Goal: Information Seeking & Learning: Understand process/instructions

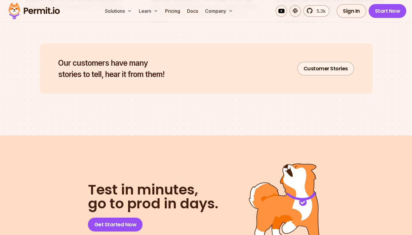
scroll to position [3095, 0]
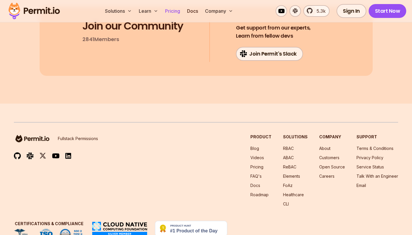
click at [172, 10] on link "Pricing" at bounding box center [173, 11] width 20 height 12
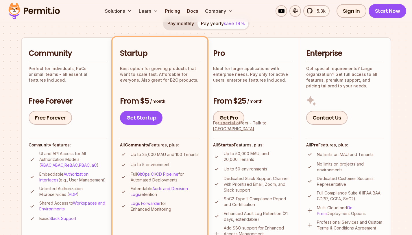
scroll to position [107, 0]
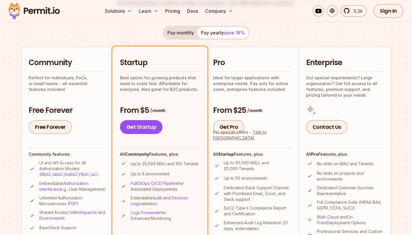
click at [159, 86] on p "Best option for growing products that want to scale fast. Affordable for everyo…" at bounding box center [160, 83] width 80 height 17
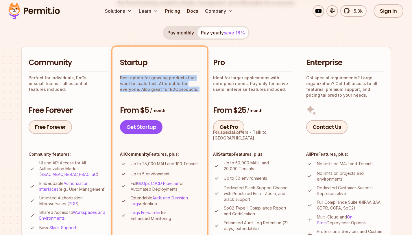
click at [159, 86] on p "Best option for growing products that want to scale fast. Affordable for everyo…" at bounding box center [160, 83] width 80 height 17
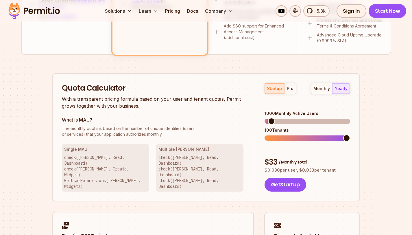
click at [159, 86] on h2 "Quota Calculator" at bounding box center [152, 88] width 181 height 10
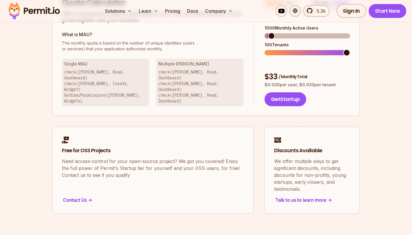
scroll to position [351, 0]
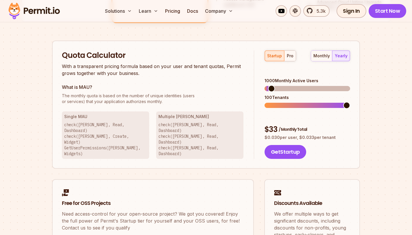
click at [94, 95] on span "The monthly quota is based on the number of unique identities (users" at bounding box center [152, 96] width 181 height 6
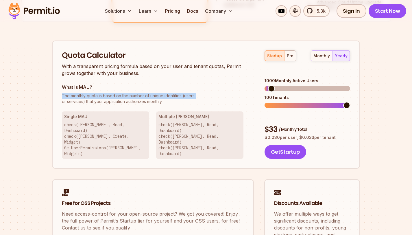
click at [94, 95] on span "The monthly quota is based on the number of unique identities (users" at bounding box center [152, 96] width 181 height 6
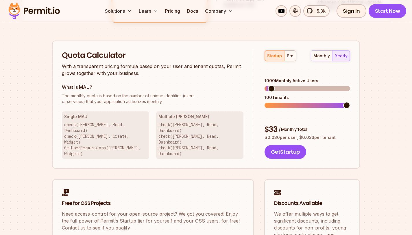
click at [110, 100] on p "The monthly quota is based on the number of unique identities (users or service…" at bounding box center [152, 99] width 181 height 12
click at [139, 101] on p "The monthly quota is based on the number of unique identities (users or service…" at bounding box center [152, 99] width 181 height 12
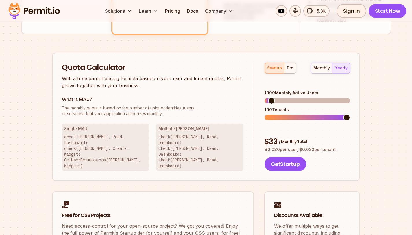
scroll to position [338, 0]
